Goal: Use online tool/utility: Utilize a website feature to perform a specific function

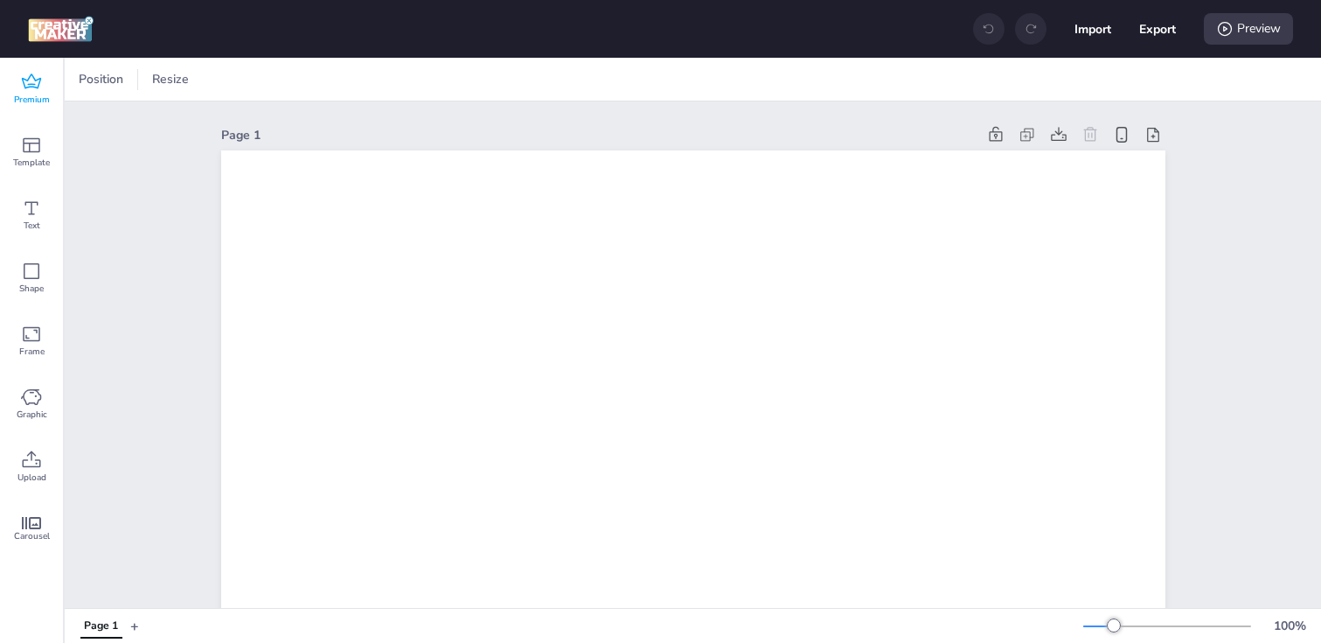
click at [22, 93] on span "Premium" at bounding box center [32, 100] width 36 height 14
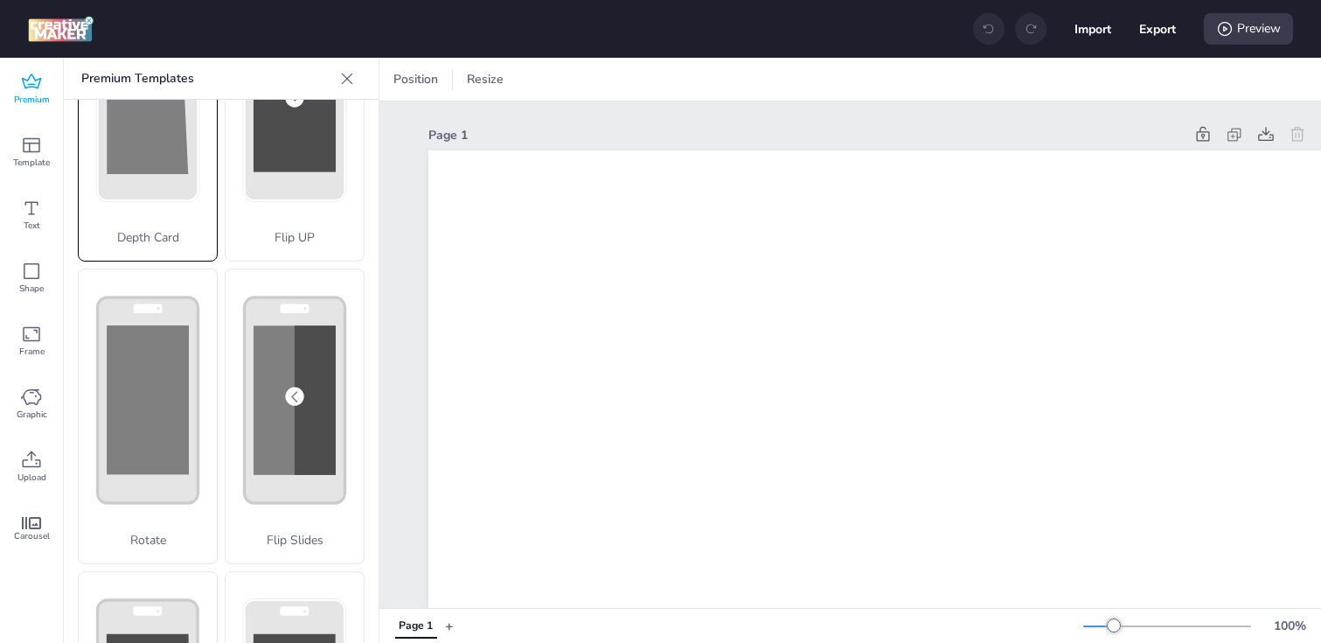
scroll to position [232, 0]
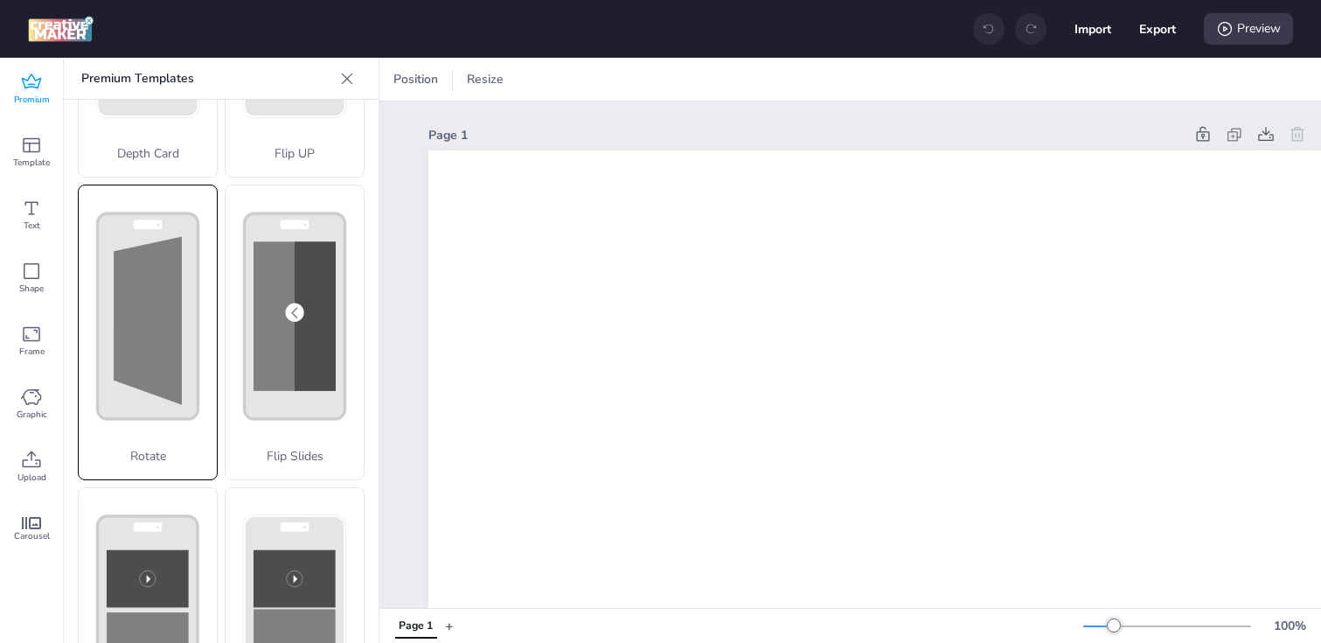
click at [0, 0] on icon at bounding box center [0, 0] width 0 height 0
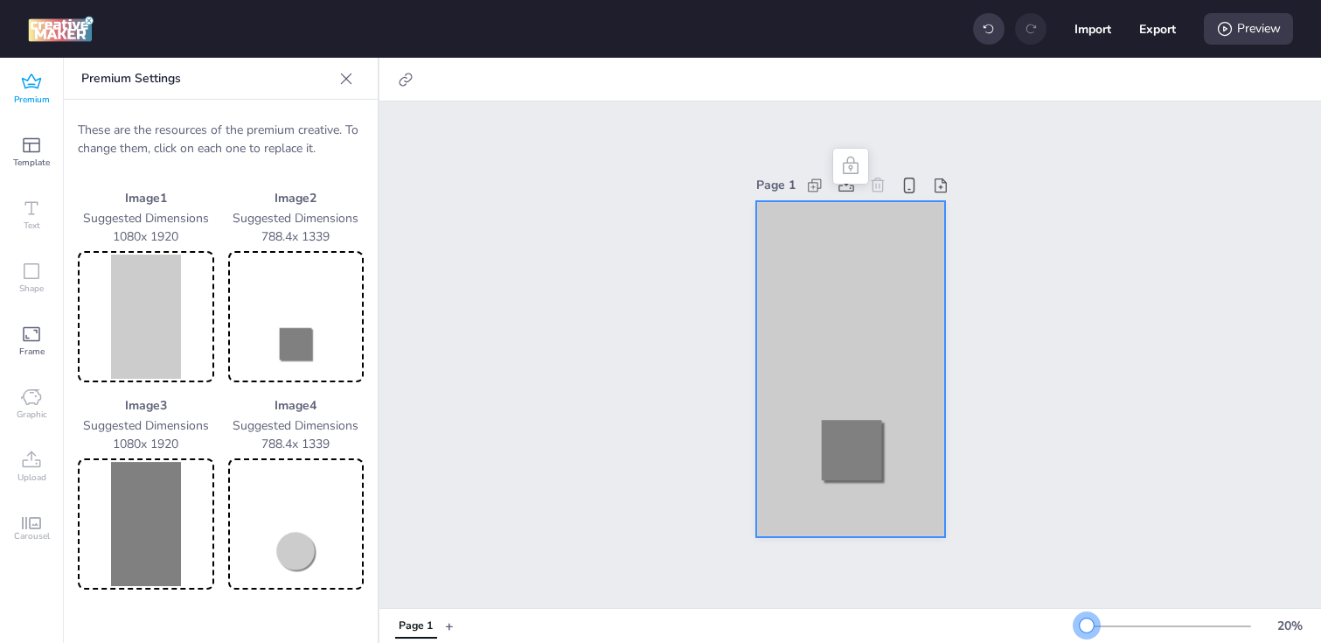
drag, startPoint x: 1112, startPoint y: 629, endPoint x: 1087, endPoint y: 628, distance: 25.4
click at [1087, 628] on div at bounding box center [1087, 625] width 14 height 14
click at [156, 351] on img at bounding box center [145, 316] width 129 height 124
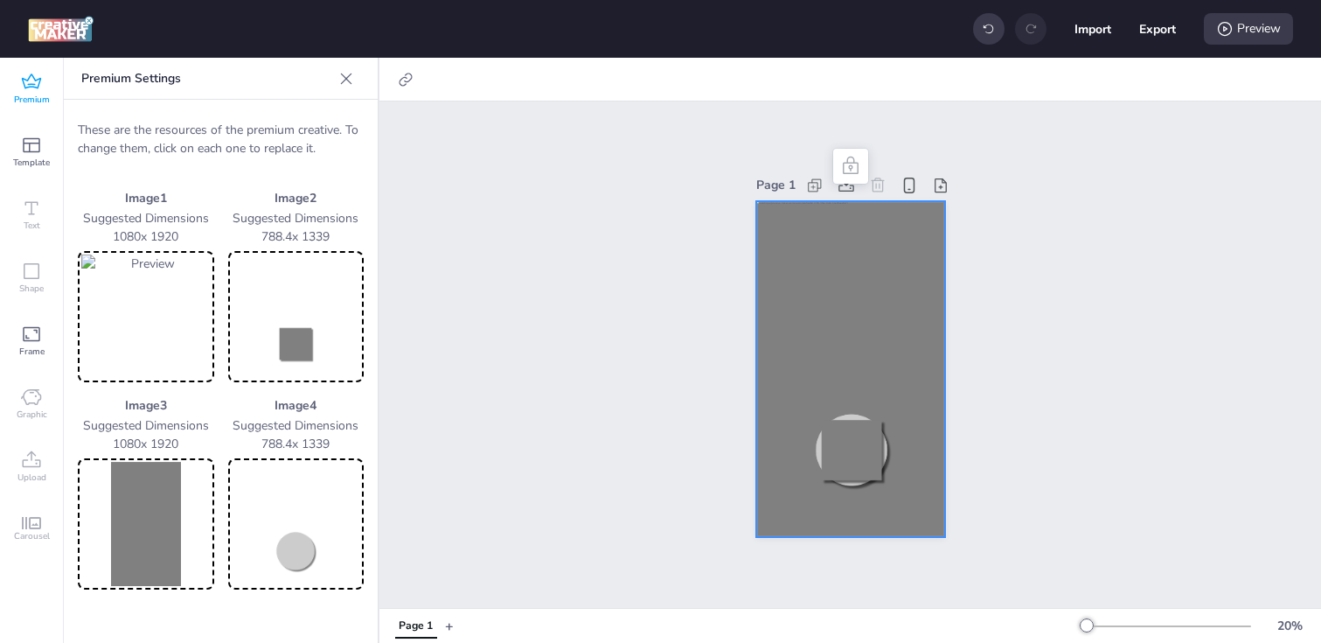
click at [114, 532] on img at bounding box center [145, 524] width 129 height 124
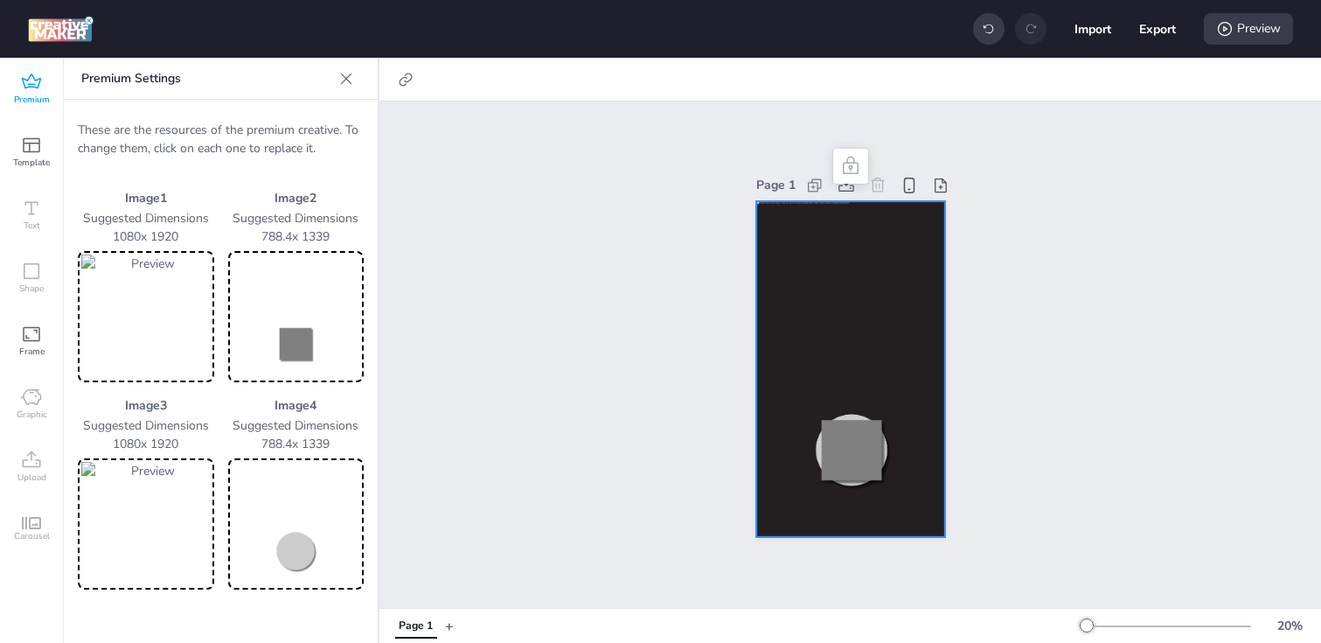
click at [273, 328] on img at bounding box center [296, 316] width 129 height 124
click at [290, 546] on img at bounding box center [296, 524] width 129 height 124
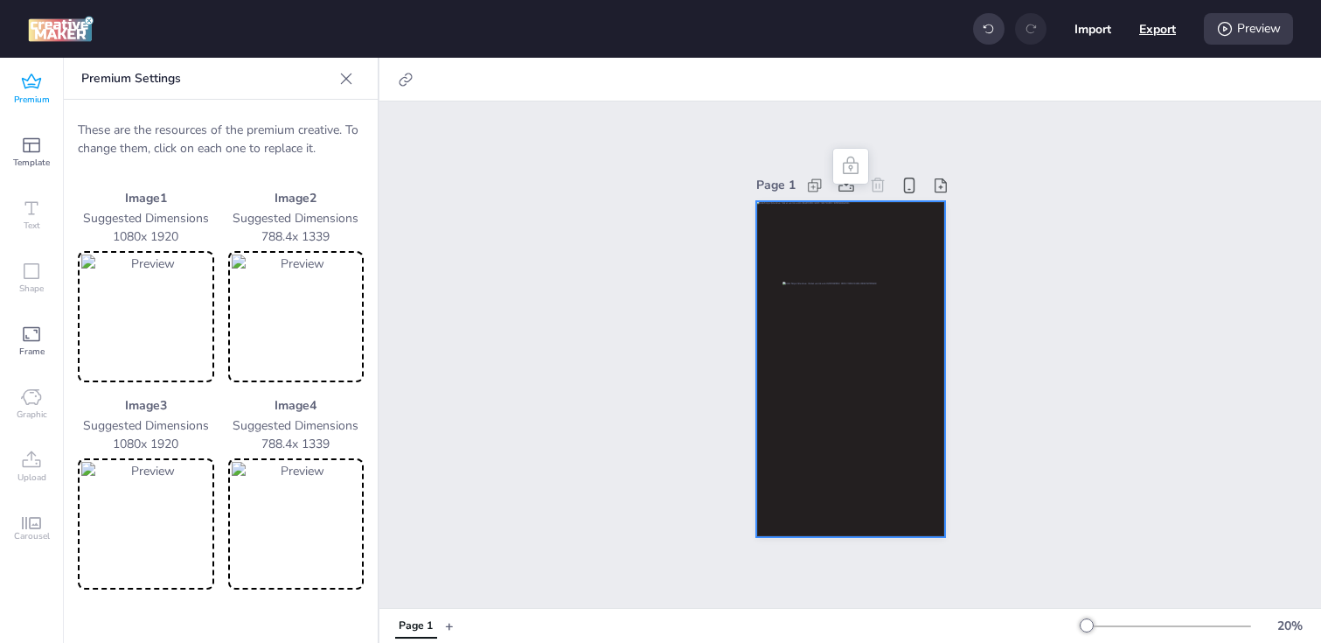
click at [1157, 33] on button "Export" at bounding box center [1157, 28] width 37 height 37
select select "html"
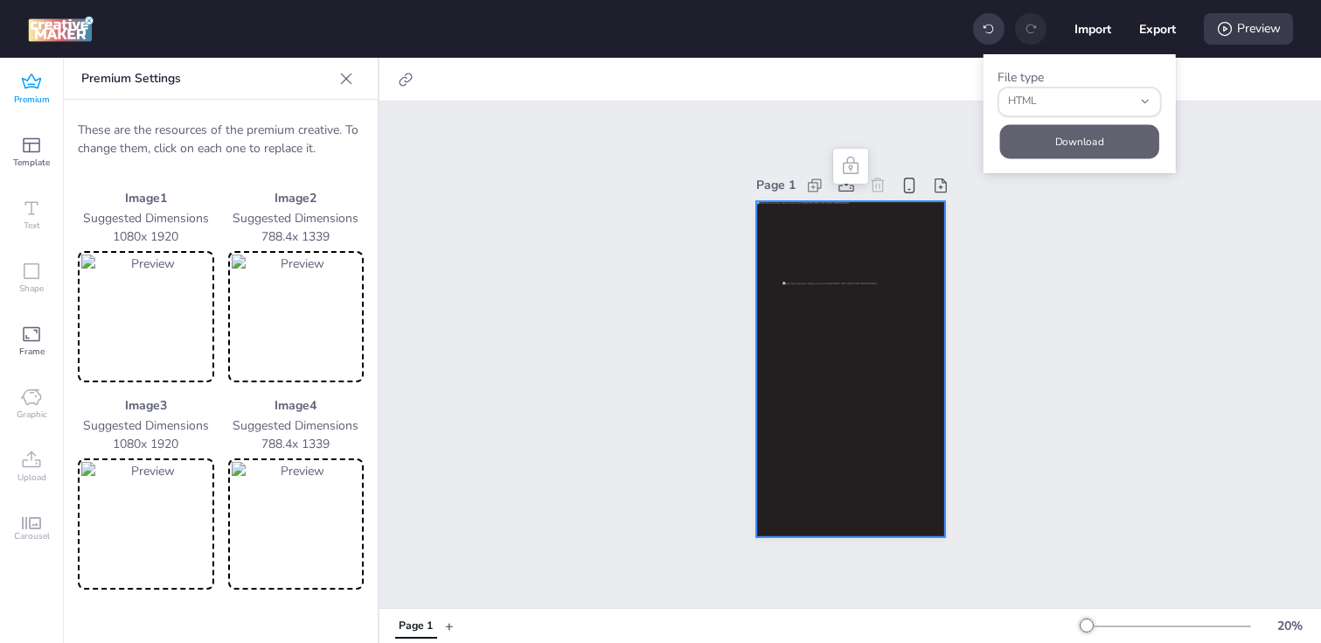
click at [1069, 130] on button "Download" at bounding box center [1079, 141] width 159 height 34
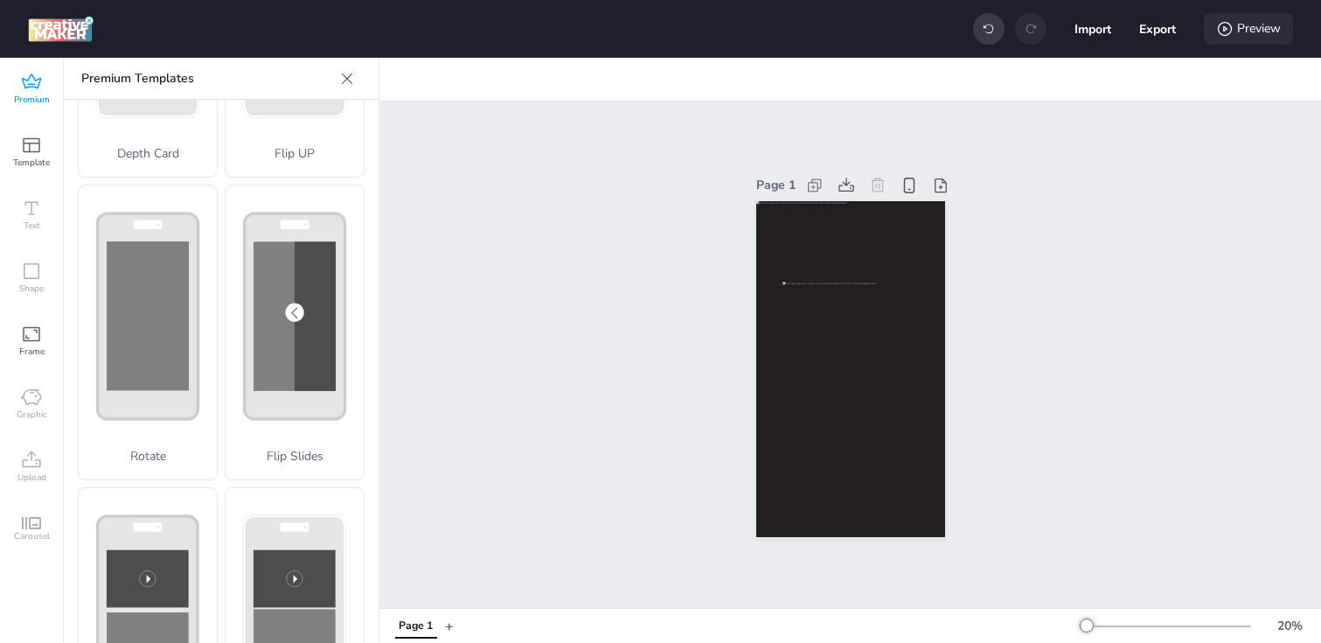
click at [1227, 31] on icon at bounding box center [1224, 28] width 17 height 17
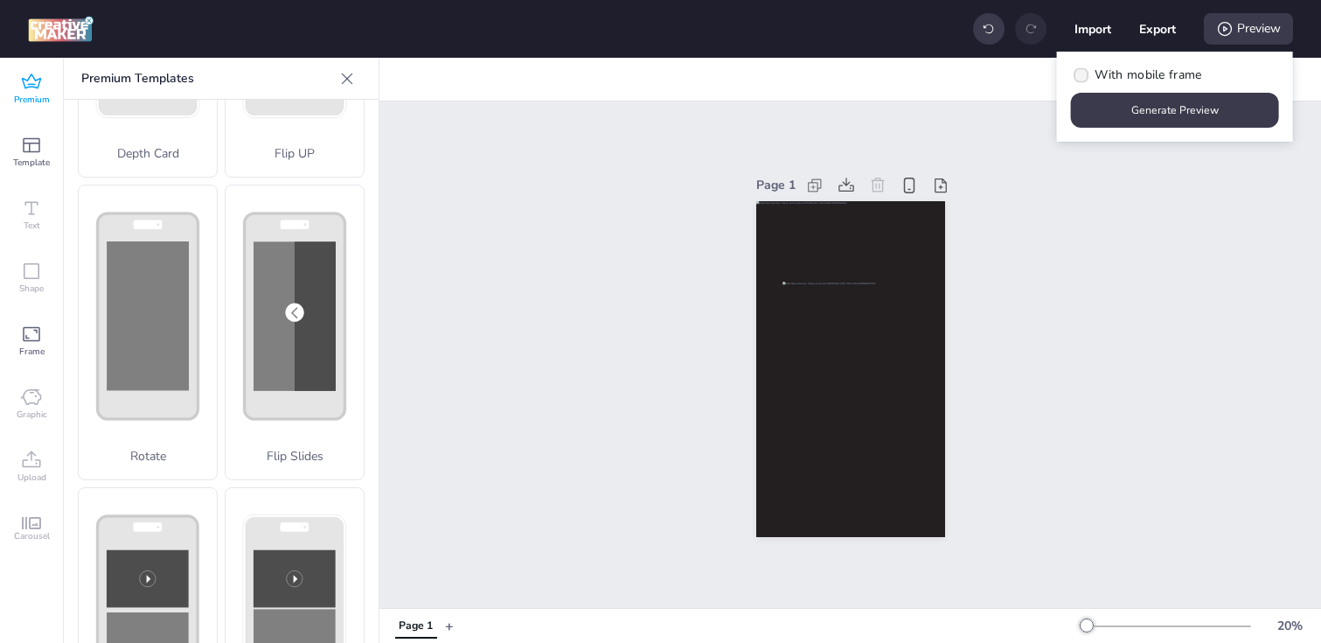
click at [1156, 79] on span "With mobile frame" at bounding box center [1147, 75] width 107 height 18
click at [1084, 79] on input "With mobile frame" at bounding box center [1078, 81] width 11 height 11
checkbox input "true"
click at [1156, 109] on button "Generate Preview" at bounding box center [1175, 110] width 208 height 35
